Goal: Check status: Check status

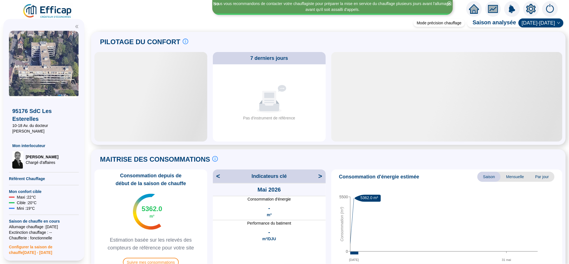
click at [476, 6] on icon "home" at bounding box center [474, 9] width 10 height 10
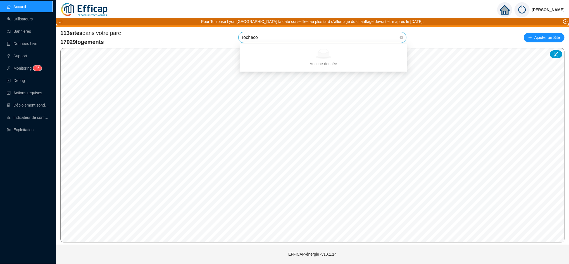
type input "rochec"
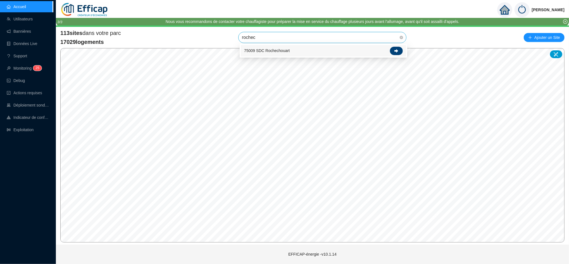
click at [399, 51] on div at bounding box center [396, 51] width 13 height 8
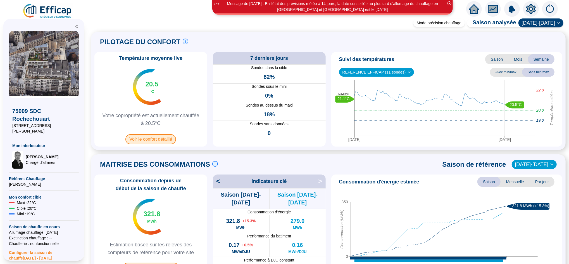
click at [168, 140] on span "Voir le confort détaillé" at bounding box center [151, 139] width 51 height 10
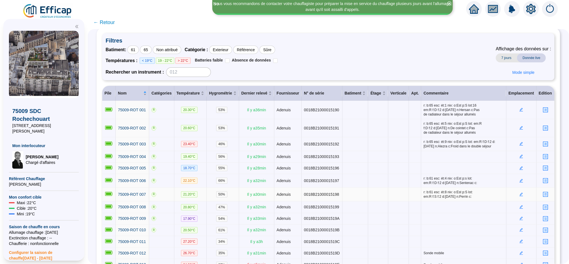
scroll to position [13, 0]
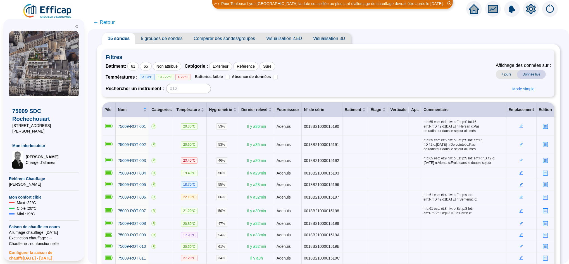
click at [115, 25] on span "← Retour" at bounding box center [104, 22] width 22 height 8
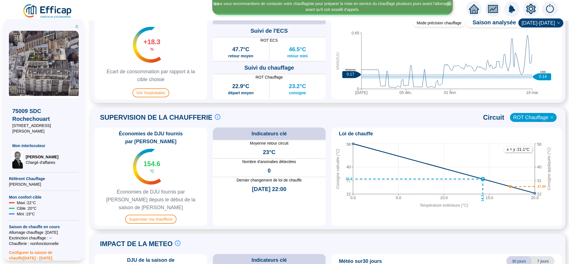
scroll to position [291, 0]
click at [160, 214] on span "Superviser ma chaufferie" at bounding box center [150, 218] width 51 height 9
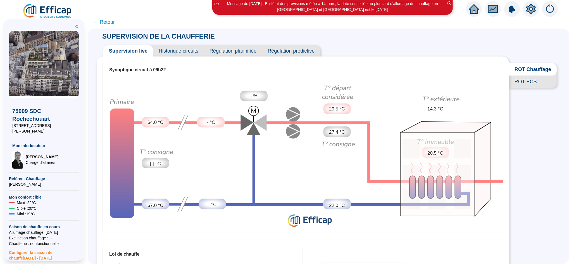
click at [517, 88] on span "ROT ECS" at bounding box center [533, 81] width 48 height 12
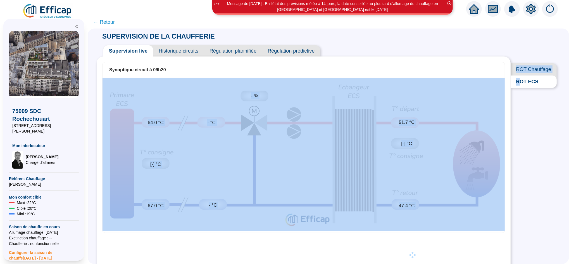
drag, startPoint x: 517, startPoint y: 90, endPoint x: 473, endPoint y: 124, distance: 55.4
click at [473, 94] on div "Supervision live Historique circuits Régulation plannifiée Régulation prédictiv…" at bounding box center [329, 68] width 464 height 54
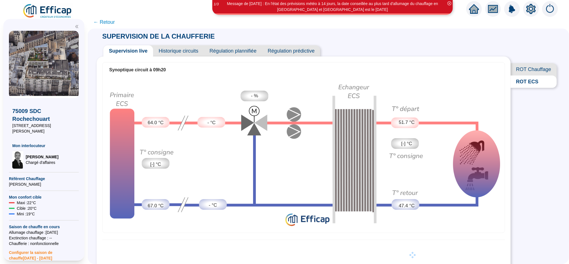
click at [530, 125] on div "SUPERVISION DE LA CHAUFFERIE Supervision live Historique circuits Régulation pl…" at bounding box center [329, 146] width 482 height 235
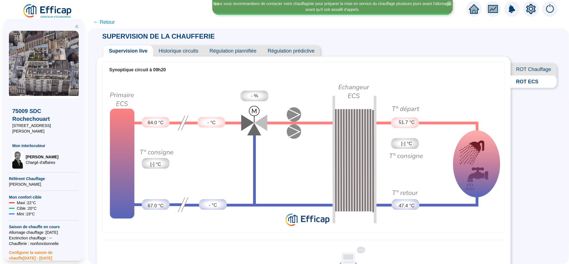
click at [115, 23] on span "← Retour" at bounding box center [104, 22] width 22 height 8
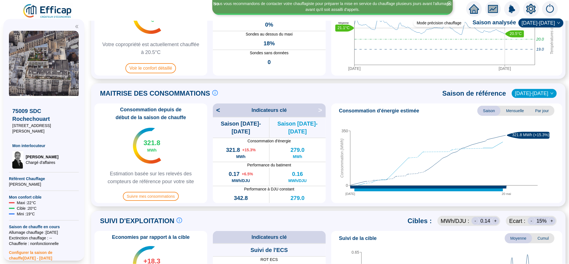
scroll to position [77, 0]
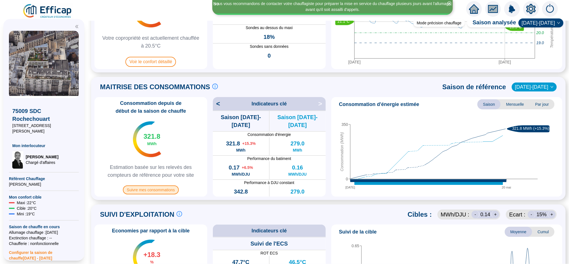
click at [164, 193] on span "Suivre mes consommations" at bounding box center [151, 189] width 56 height 9
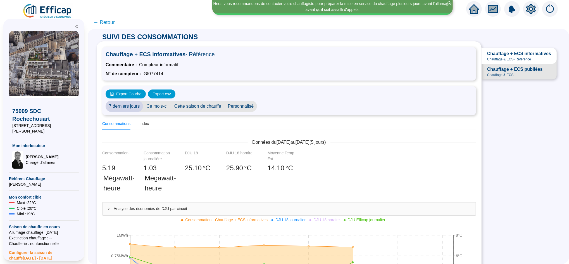
click at [115, 21] on span "← Retour" at bounding box center [104, 22] width 22 height 8
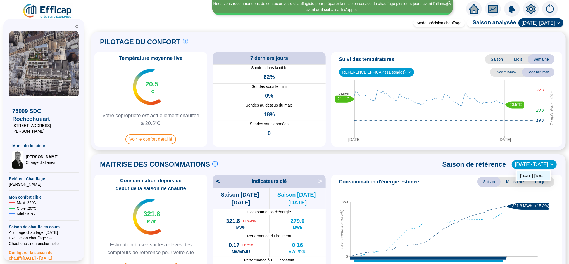
click at [524, 163] on span "[DATE]-[DATE]" at bounding box center [534, 164] width 38 height 8
click at [527, 175] on div "[DATE]-[DATE]" at bounding box center [534, 176] width 27 height 6
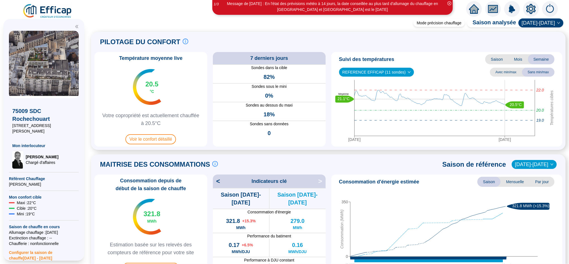
click at [513, 183] on span "Mensuelle" at bounding box center [515, 182] width 29 height 10
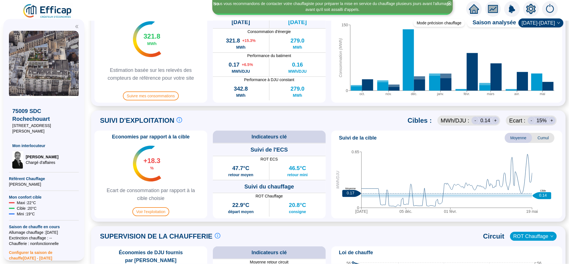
scroll to position [180, 0]
click at [535, 138] on span "Cumul" at bounding box center [544, 138] width 22 height 10
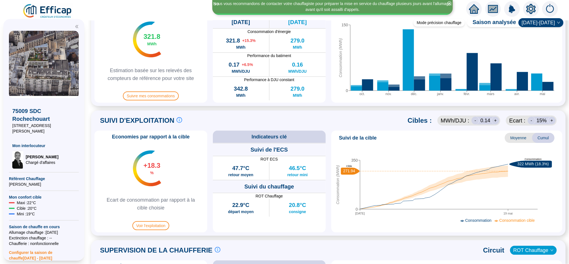
click at [512, 139] on span "Moyenne" at bounding box center [518, 138] width 27 height 10
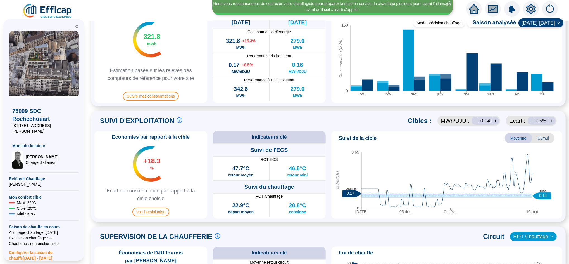
click at [535, 138] on span "Cumul" at bounding box center [544, 138] width 22 height 10
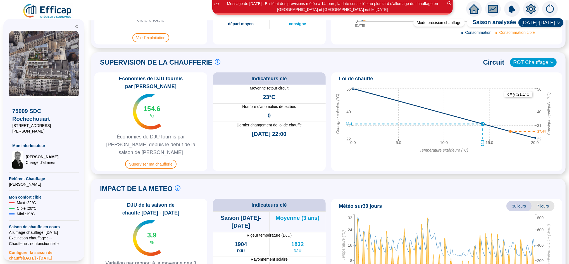
scroll to position [368, 0]
click at [151, 159] on span "Superviser ma chaufferie" at bounding box center [150, 163] width 51 height 9
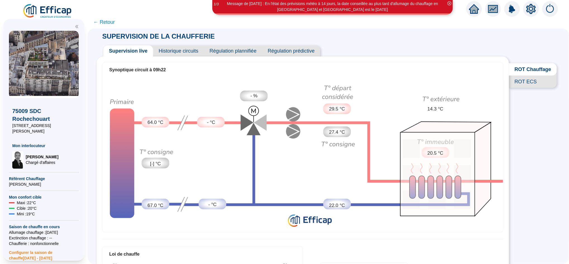
click at [511, 86] on span "ROT ECS" at bounding box center [533, 81] width 48 height 12
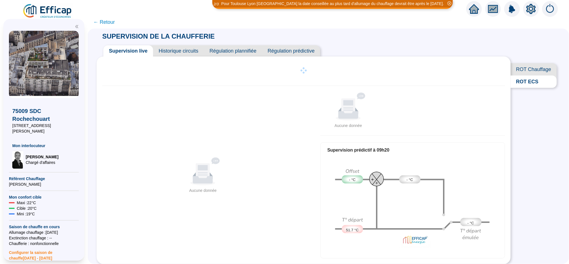
click at [189, 55] on span "Historique circuits" at bounding box center [178, 50] width 51 height 11
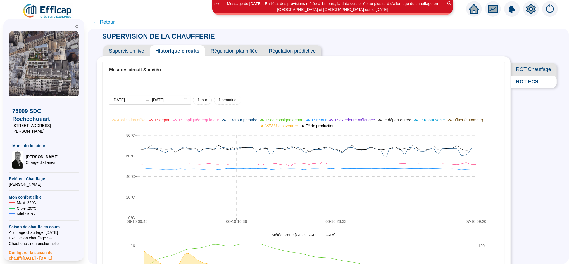
click at [111, 23] on span "← Retour" at bounding box center [104, 22] width 22 height 8
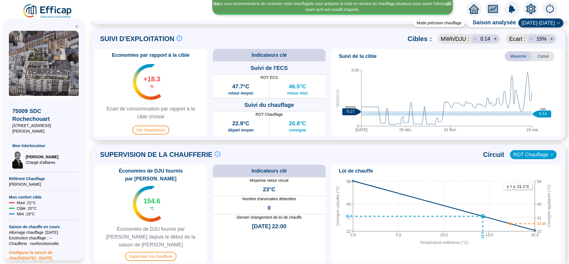
scroll to position [253, 0]
click at [157, 252] on span "Superviser ma chaufferie" at bounding box center [150, 256] width 51 height 9
